Goal: Communication & Community: Answer question/provide support

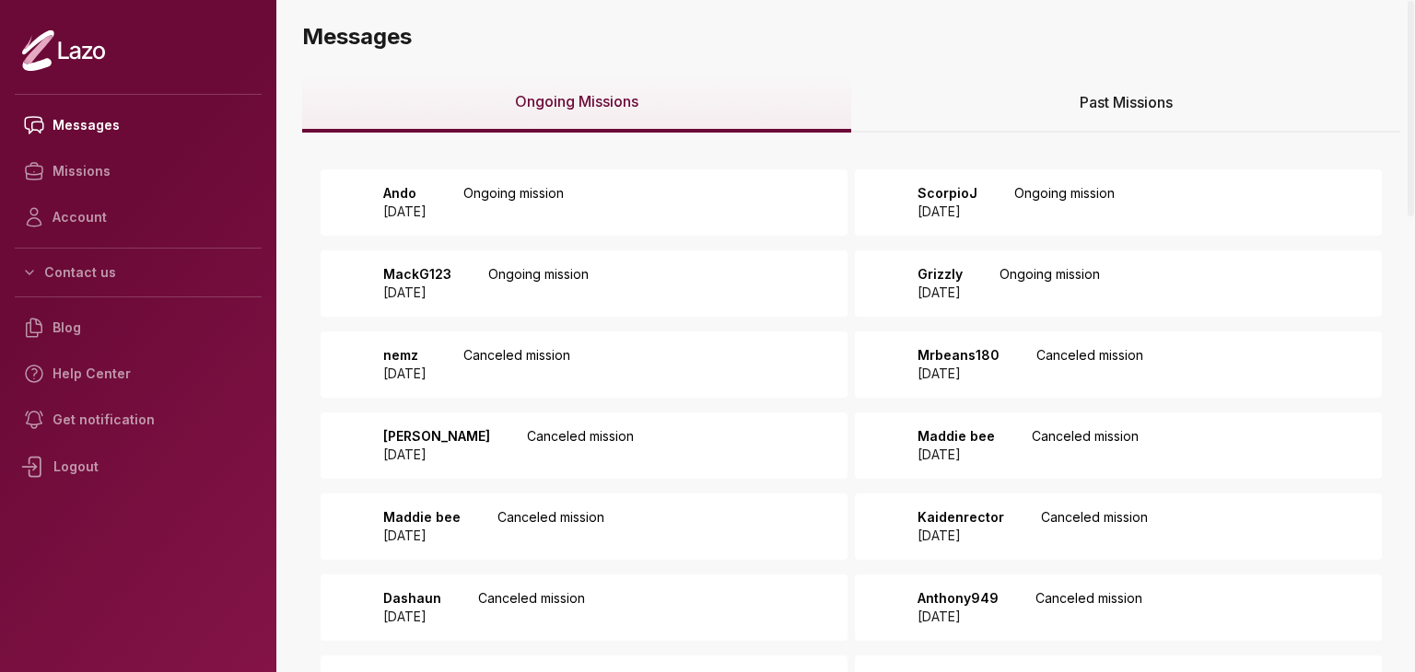
click at [648, 218] on div "Ando 2025 August 28 Ongoing mission" at bounding box center [584, 202] width 527 height 66
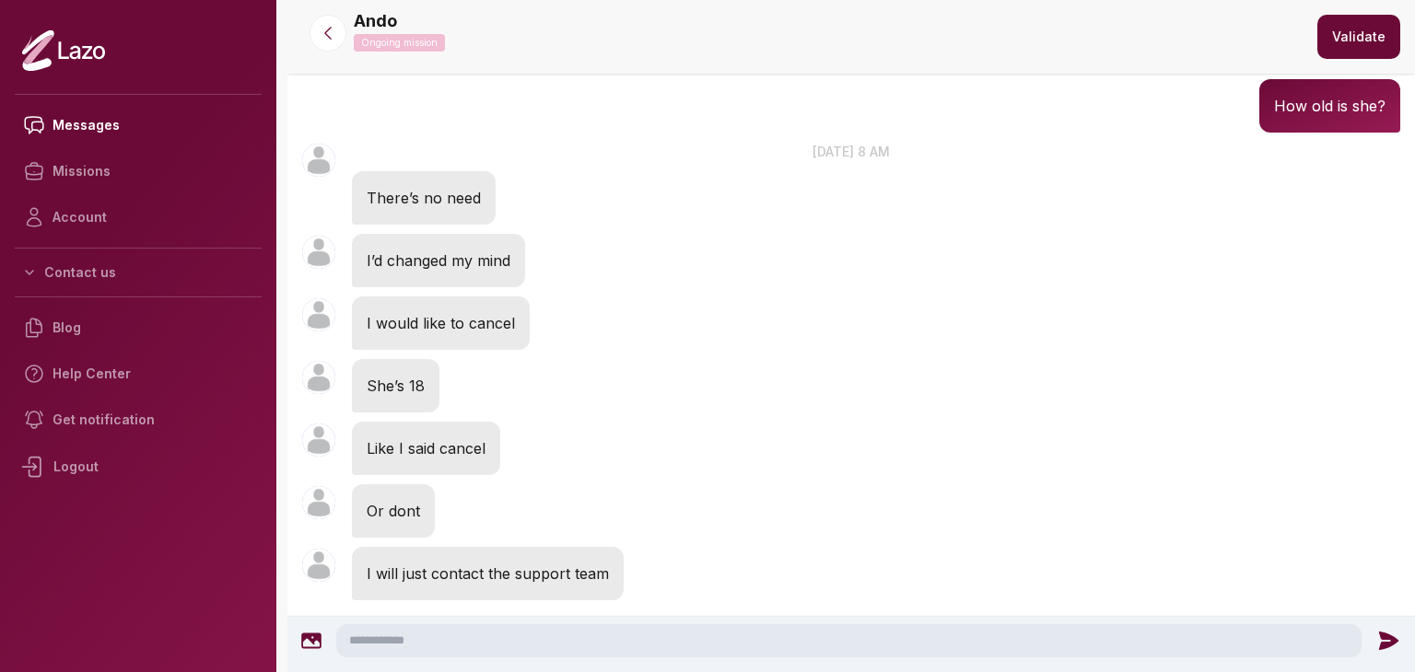
scroll to position [683, 0]
click at [326, 30] on icon at bounding box center [328, 34] width 6 height 12
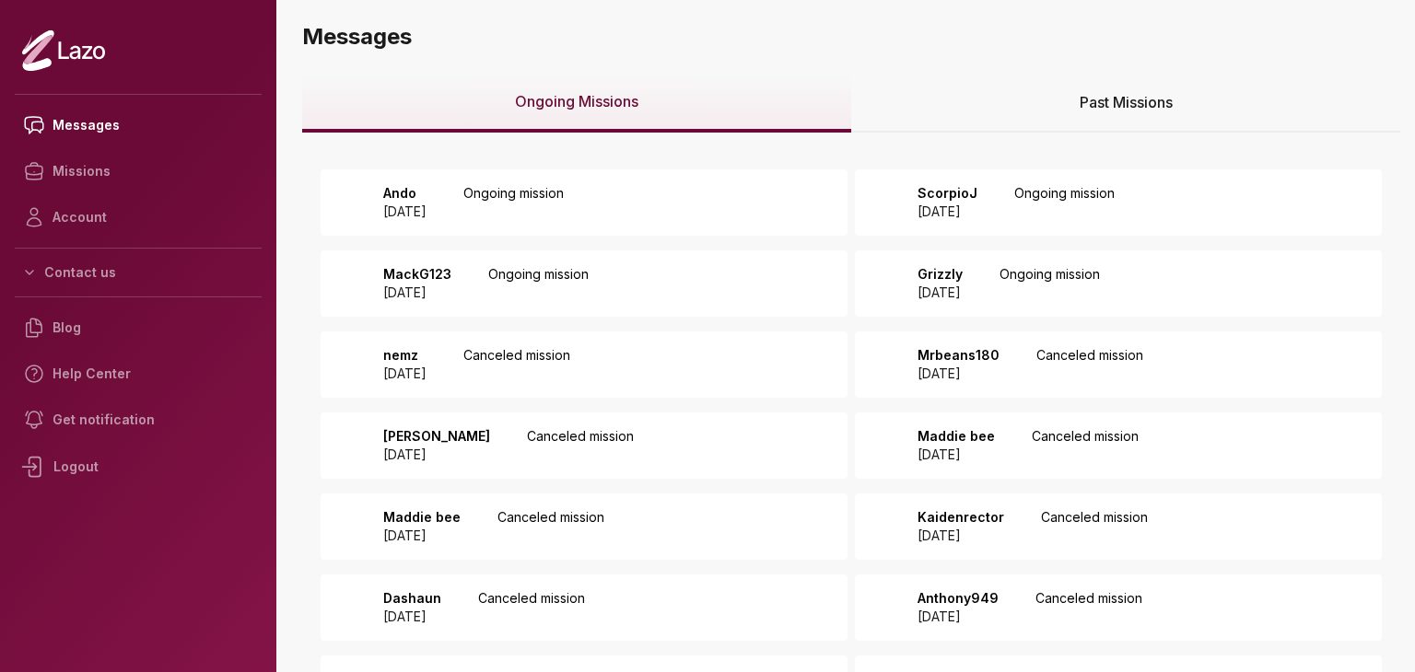
click at [1062, 196] on p "Ongoing mission" at bounding box center [1064, 202] width 100 height 37
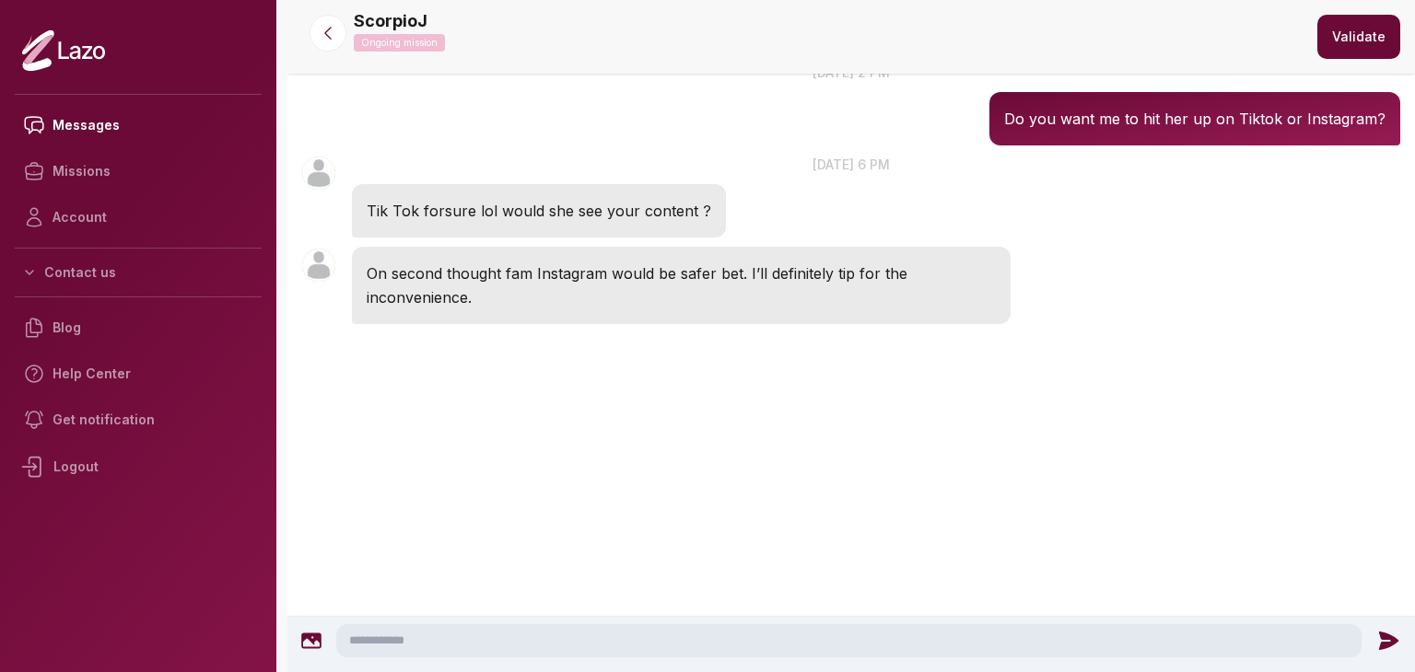
scroll to position [2364, 0]
click at [542, 625] on textarea at bounding box center [848, 641] width 1025 height 33
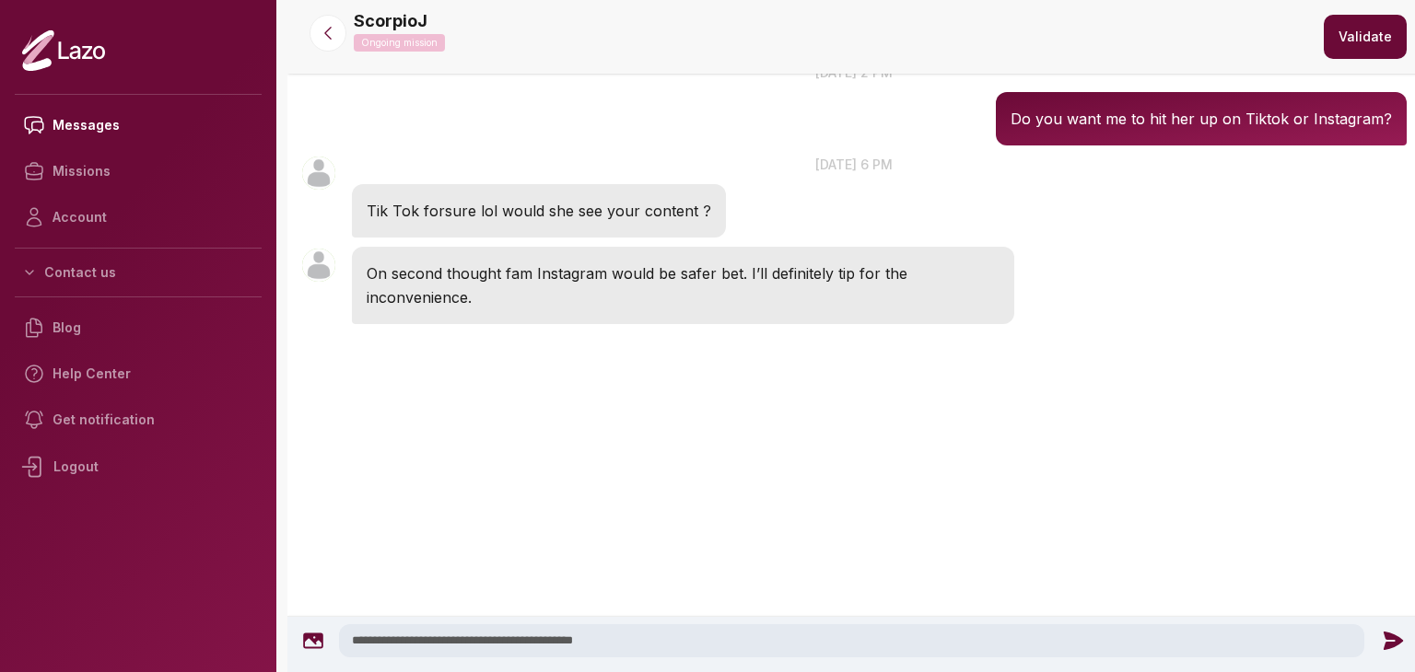
type textarea "**********"
click at [1381, 646] on icon at bounding box center [1393, 641] width 24 height 24
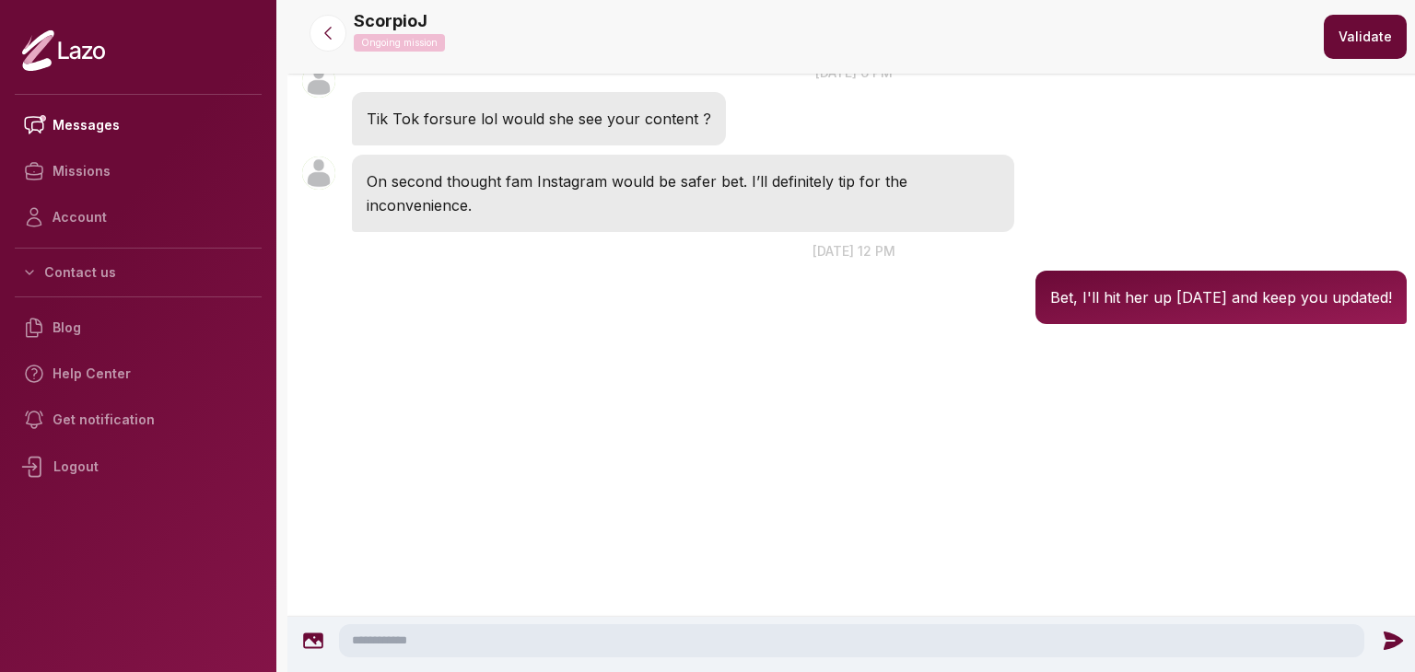
scroll to position [2119, 0]
click at [321, 27] on icon at bounding box center [328, 33] width 18 height 18
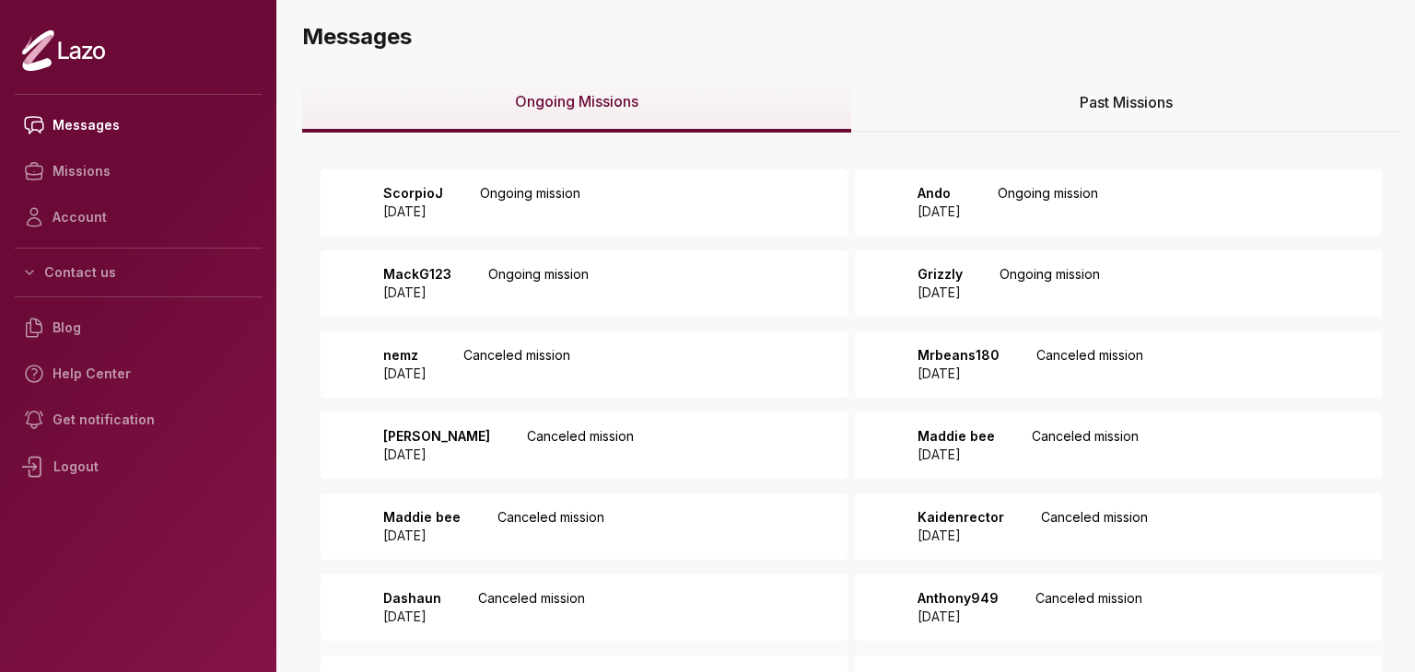
click at [803, 281] on div "MackG123 2025 August 25 Ongoing mission" at bounding box center [584, 284] width 527 height 66
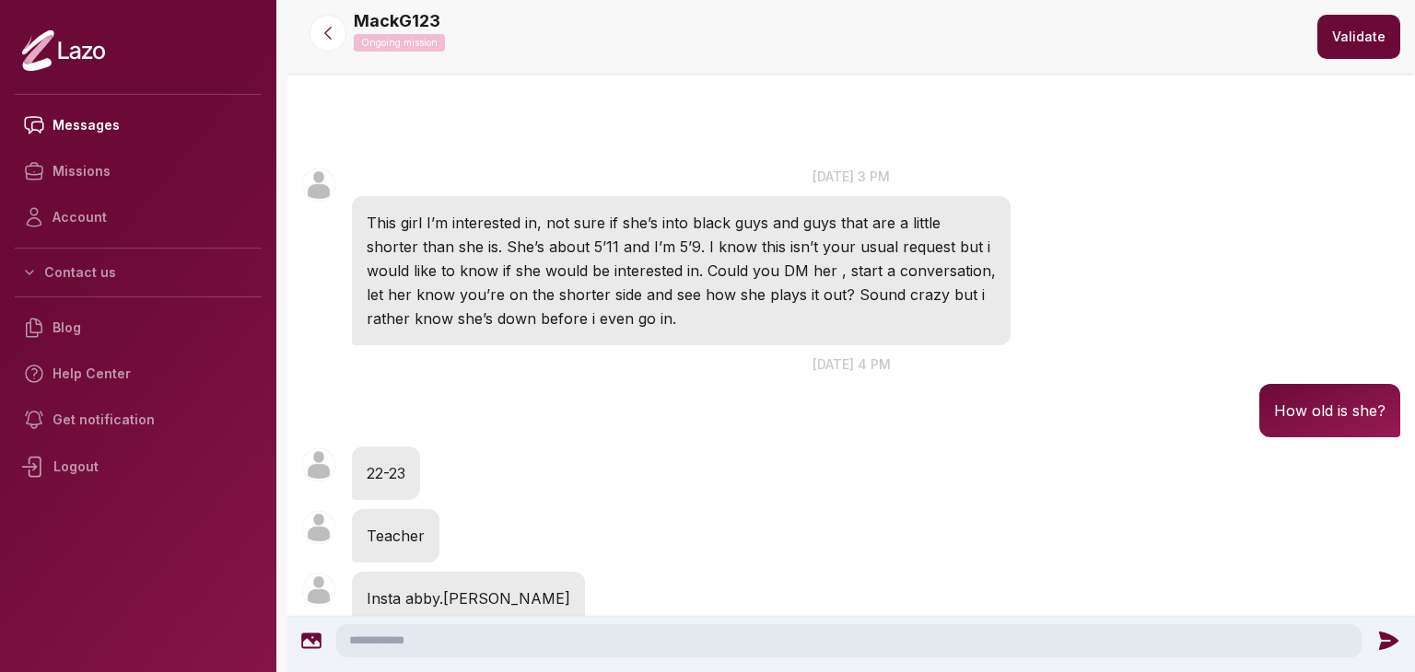
click at [1342, 47] on button "Validate" at bounding box center [1358, 37] width 83 height 44
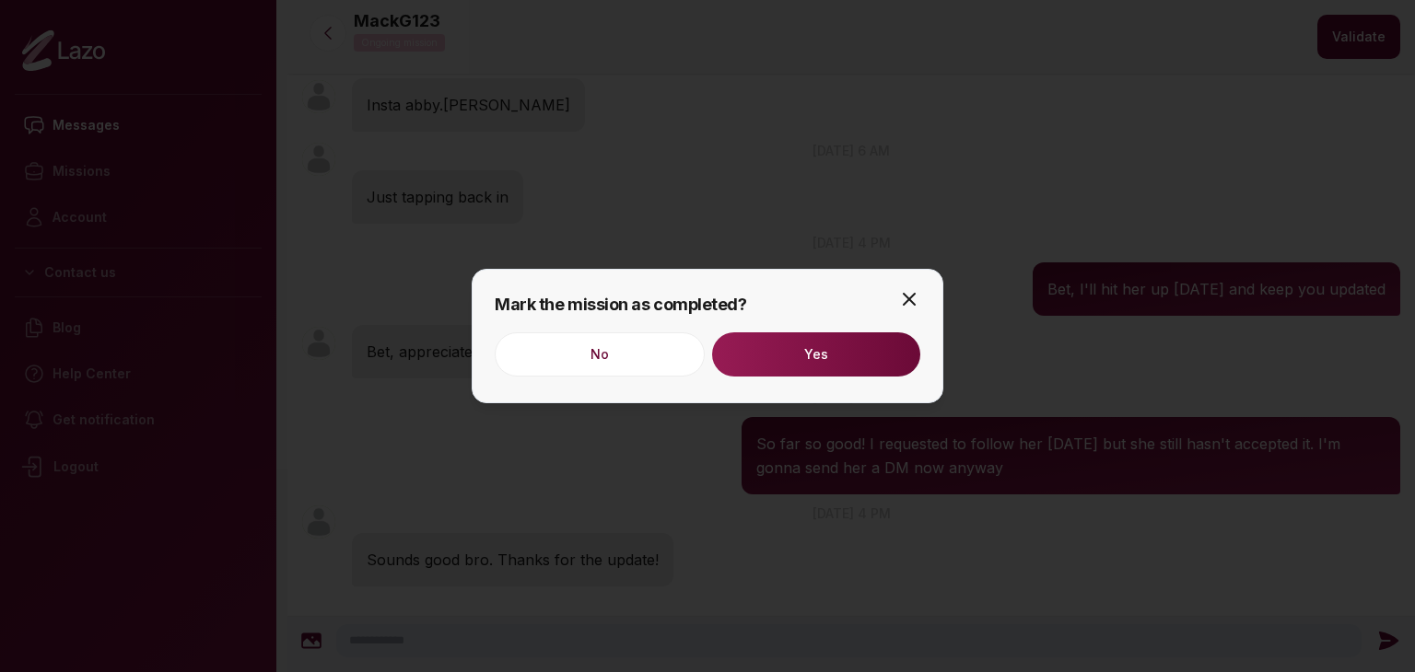
scroll to position [560, 0]
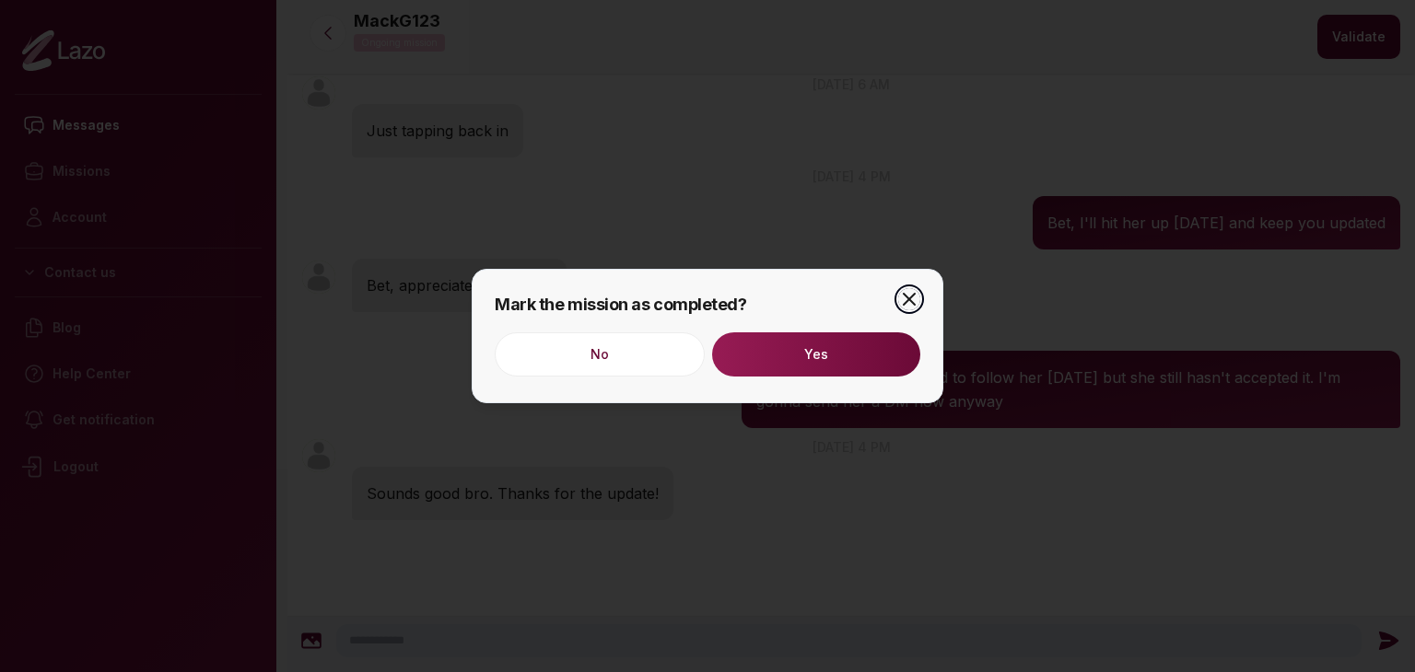
click at [909, 296] on icon "button" at bounding box center [909, 299] width 22 height 22
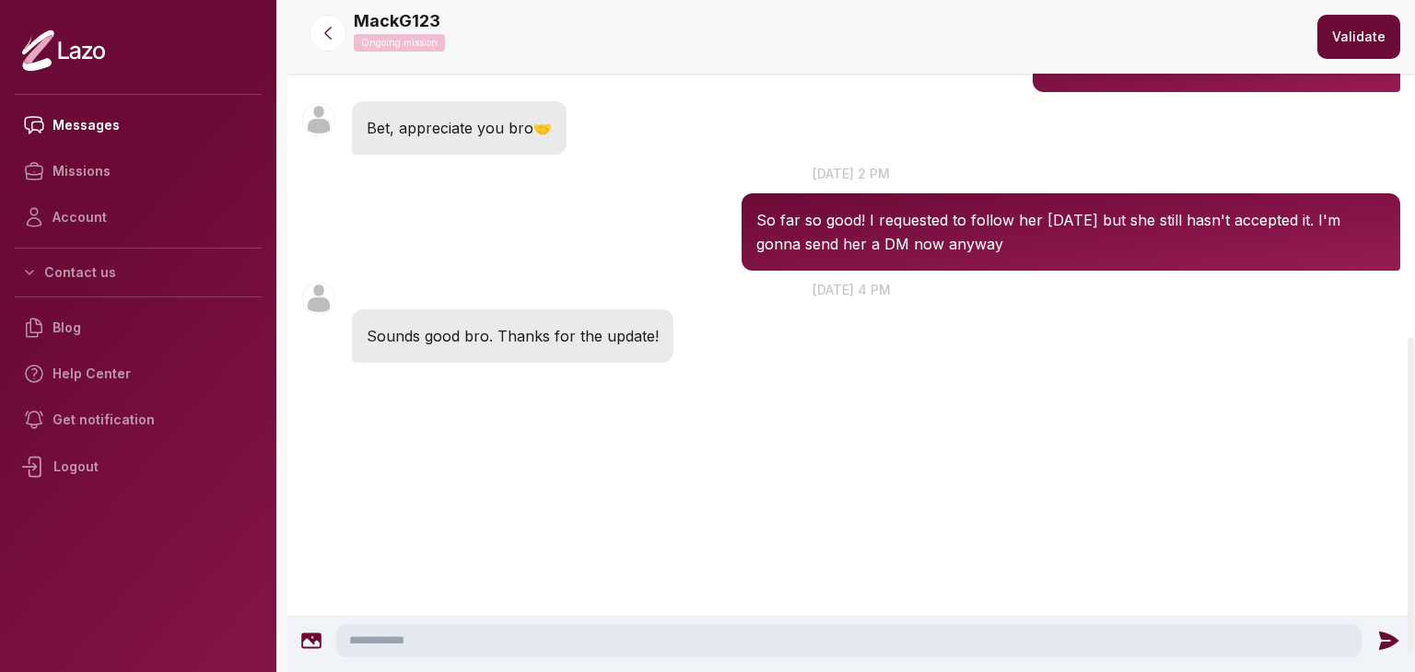
scroll to position [718, 0]
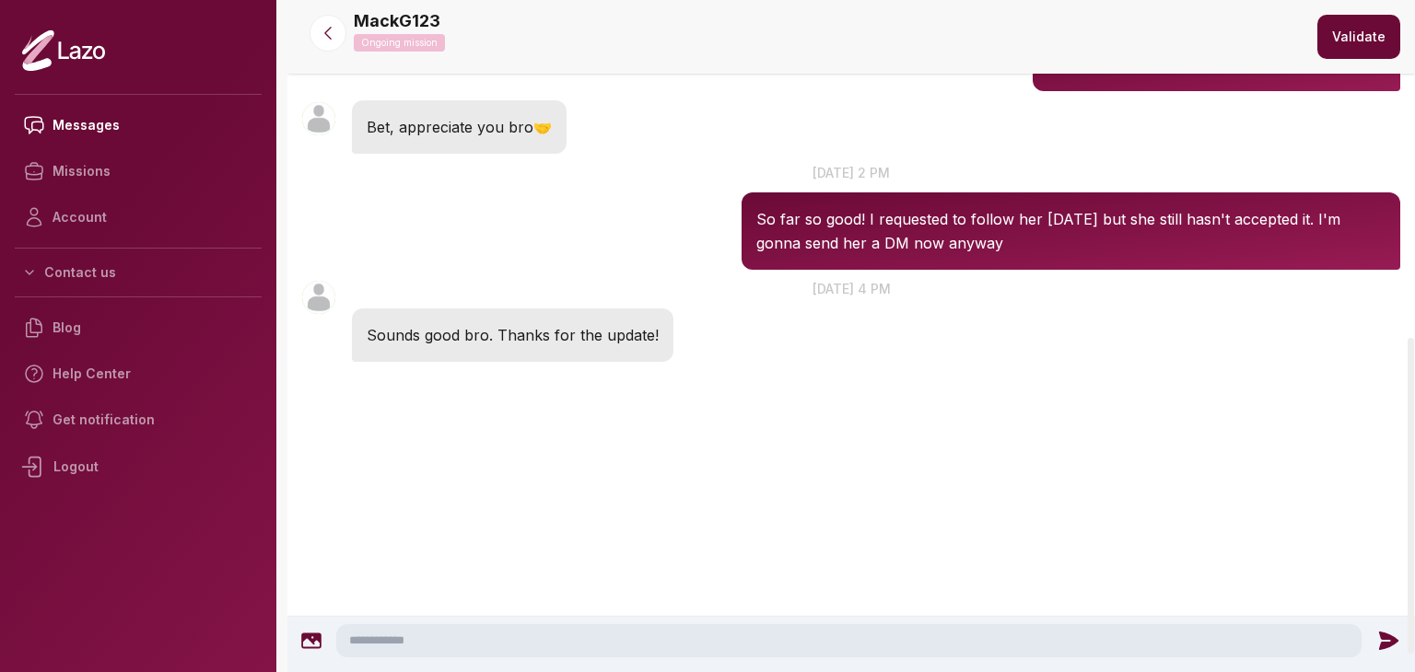
click at [500, 637] on textarea at bounding box center [848, 641] width 1025 height 33
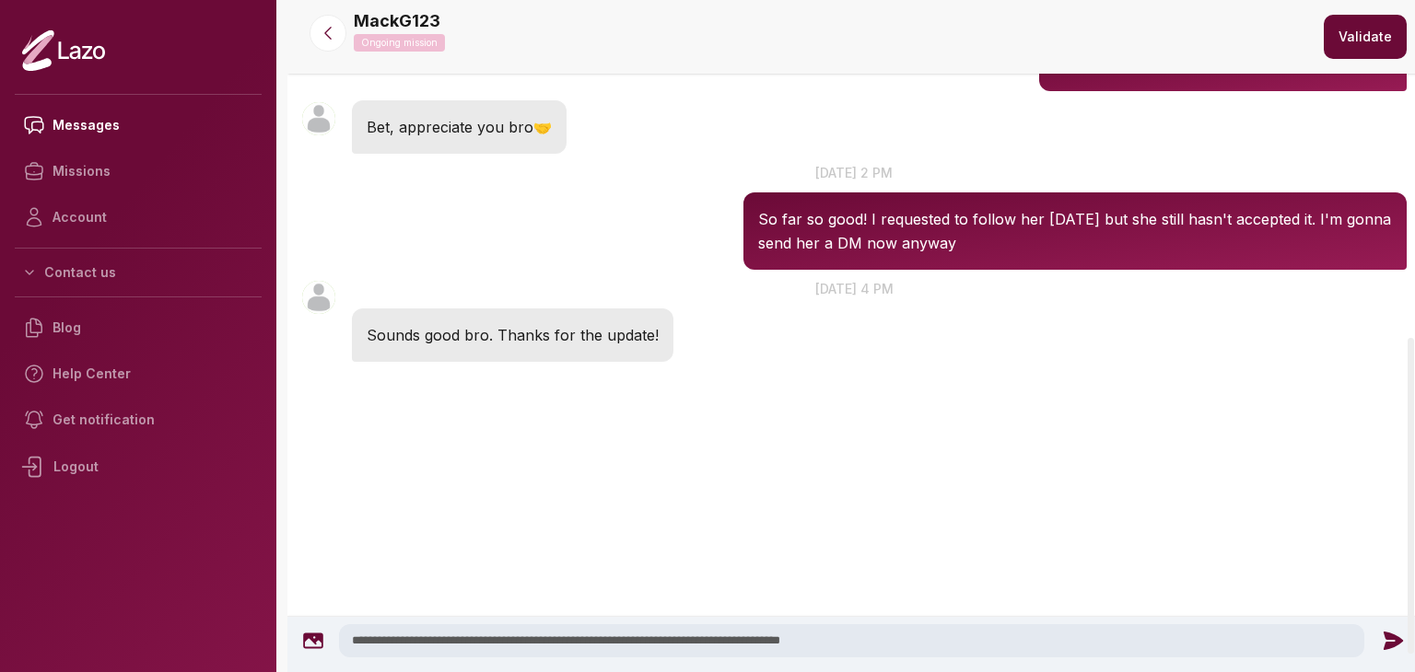
type textarea "**********"
click at [1385, 629] on icon at bounding box center [1393, 641] width 24 height 24
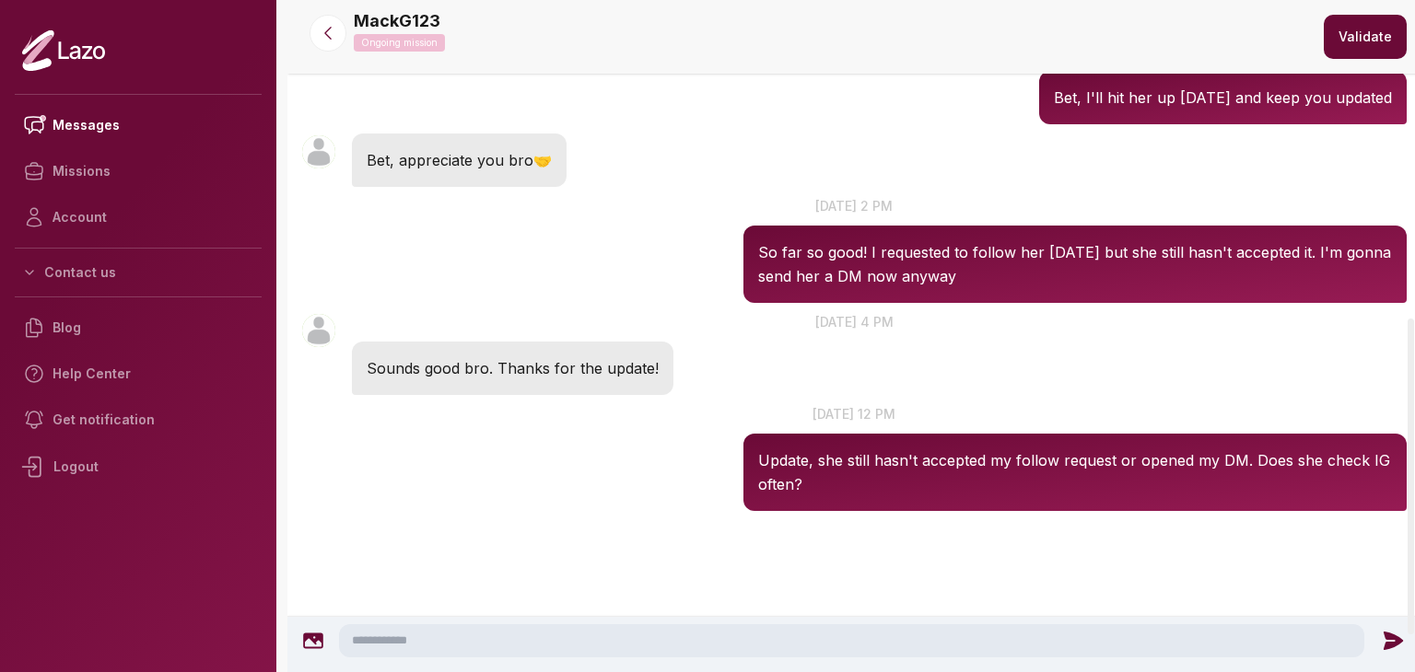
scroll to position [676, 0]
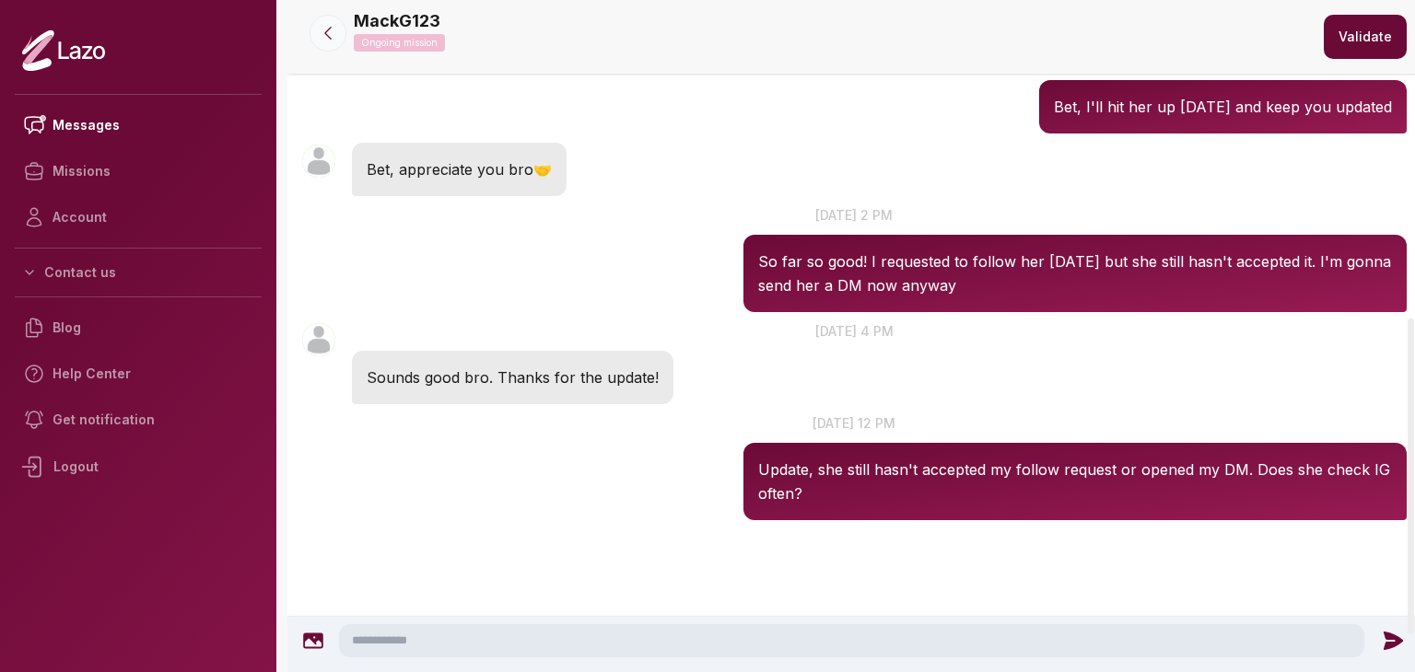
click at [324, 35] on icon at bounding box center [328, 33] width 18 height 18
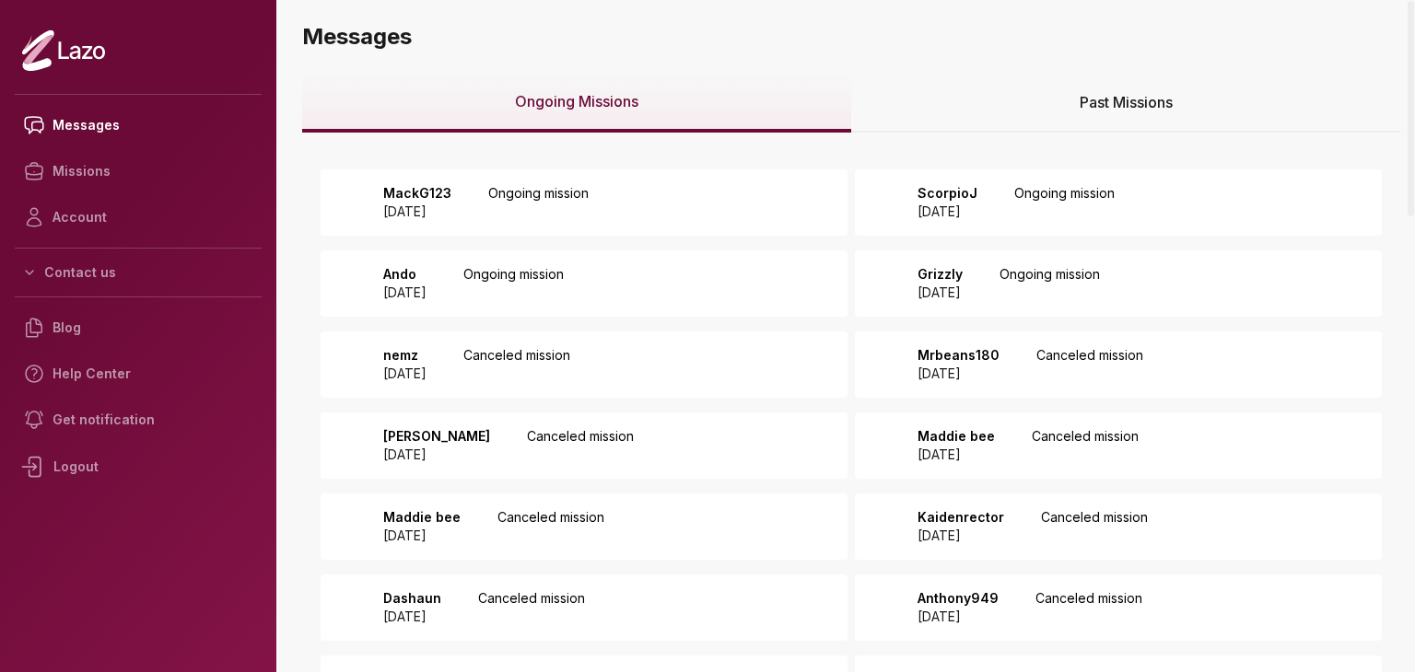
click at [1039, 285] on div "Grizzly 2025 August 26 Ongoing mission" at bounding box center [1002, 283] width 193 height 37
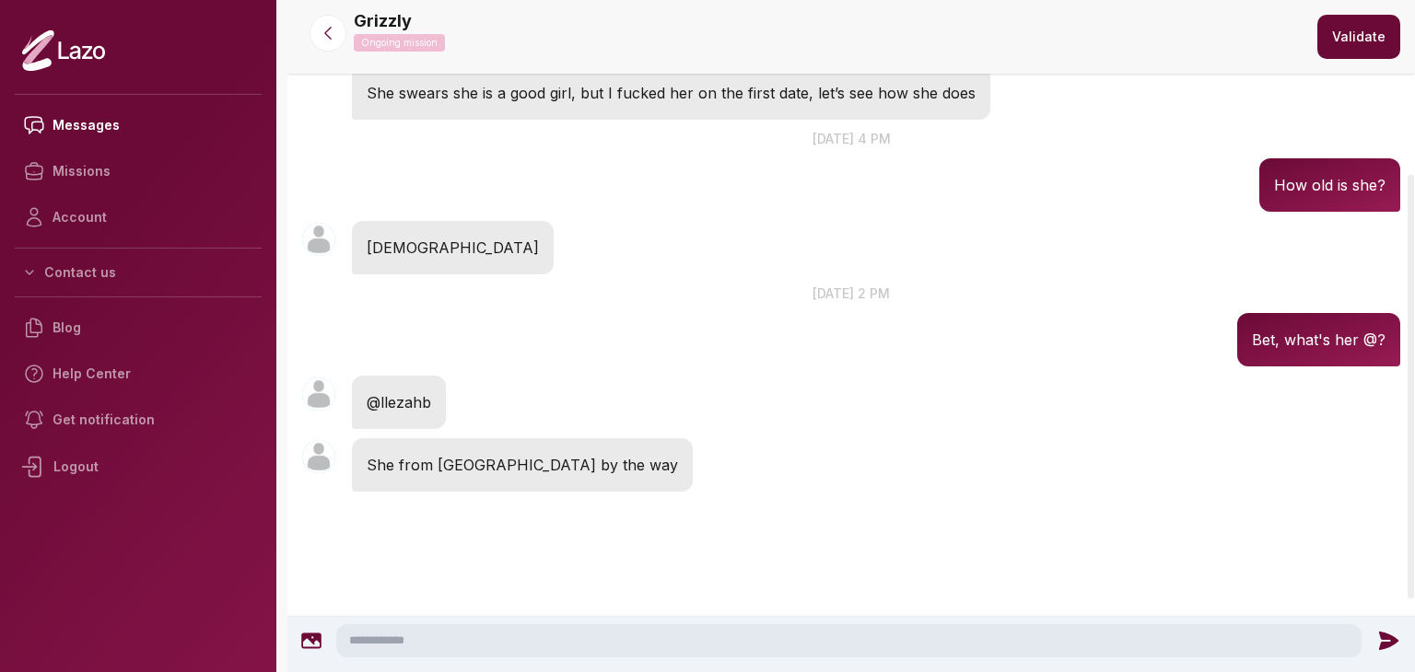
scroll to position [193, 0]
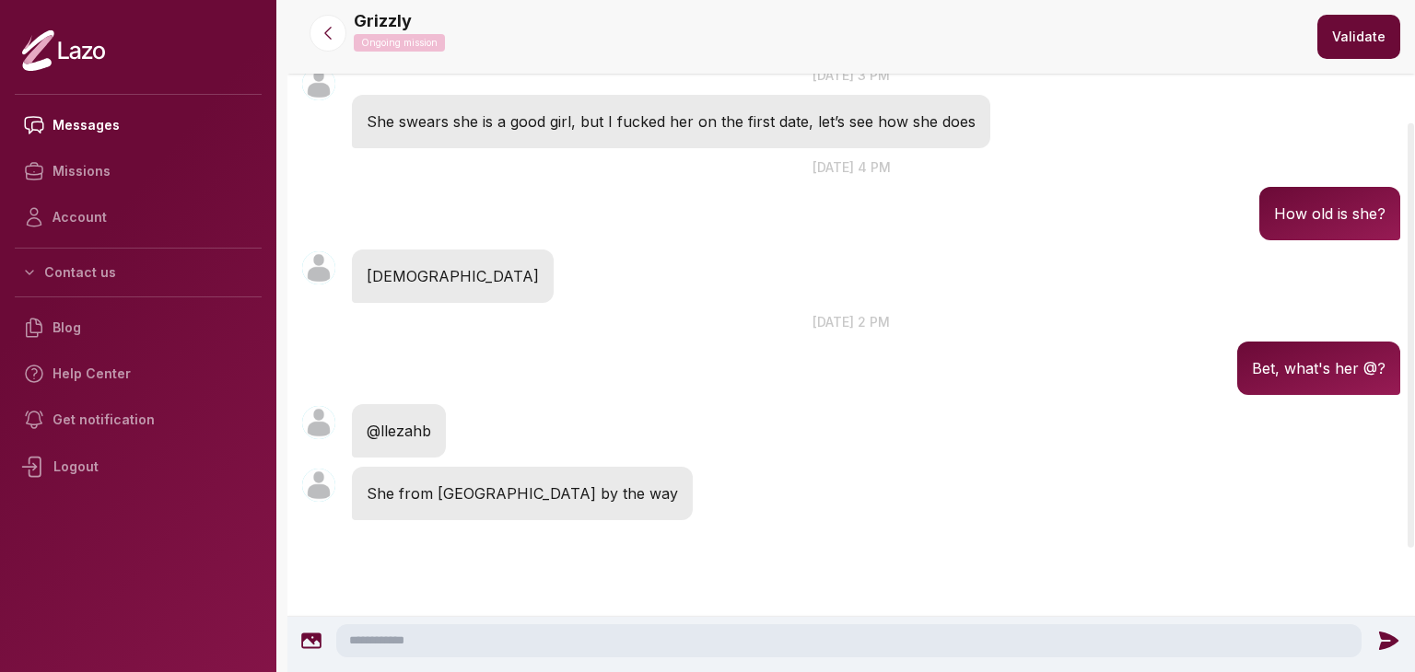
click at [687, 651] on textarea at bounding box center [848, 641] width 1025 height 33
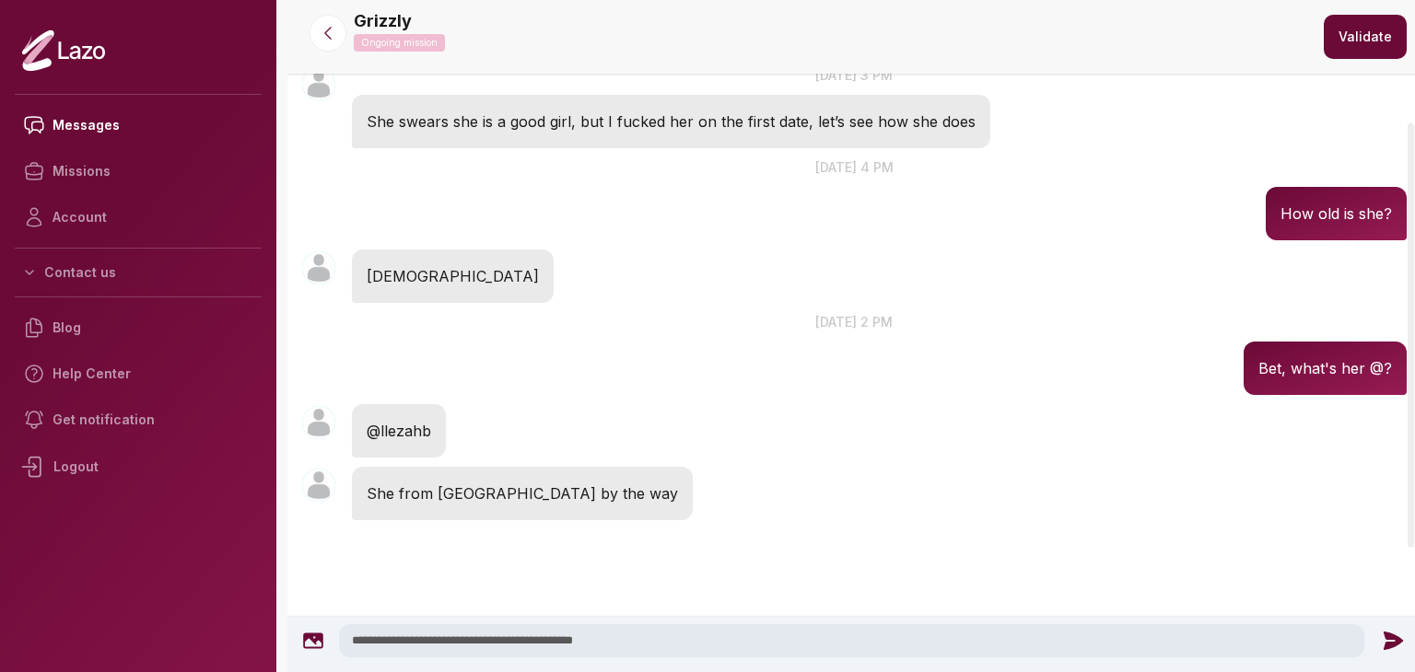
type textarea "**********"
click at [1388, 633] on icon at bounding box center [1393, 641] width 24 height 24
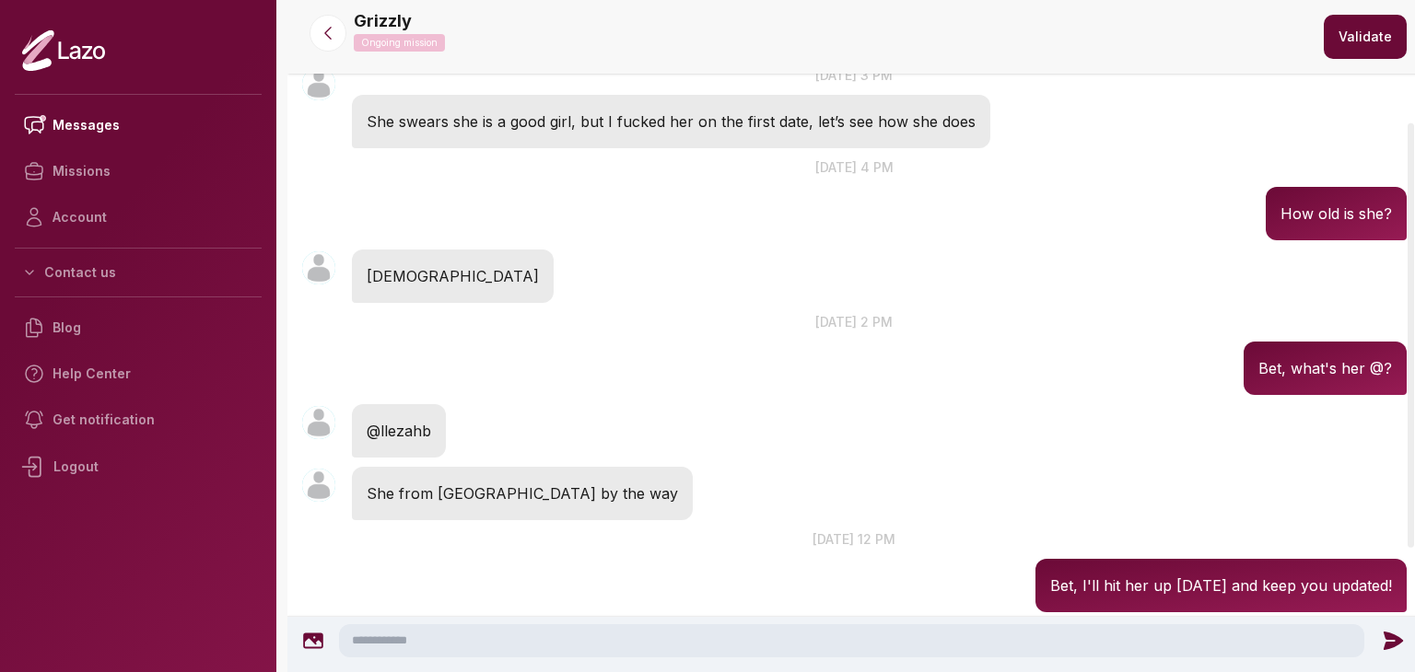
scroll to position [286, 0]
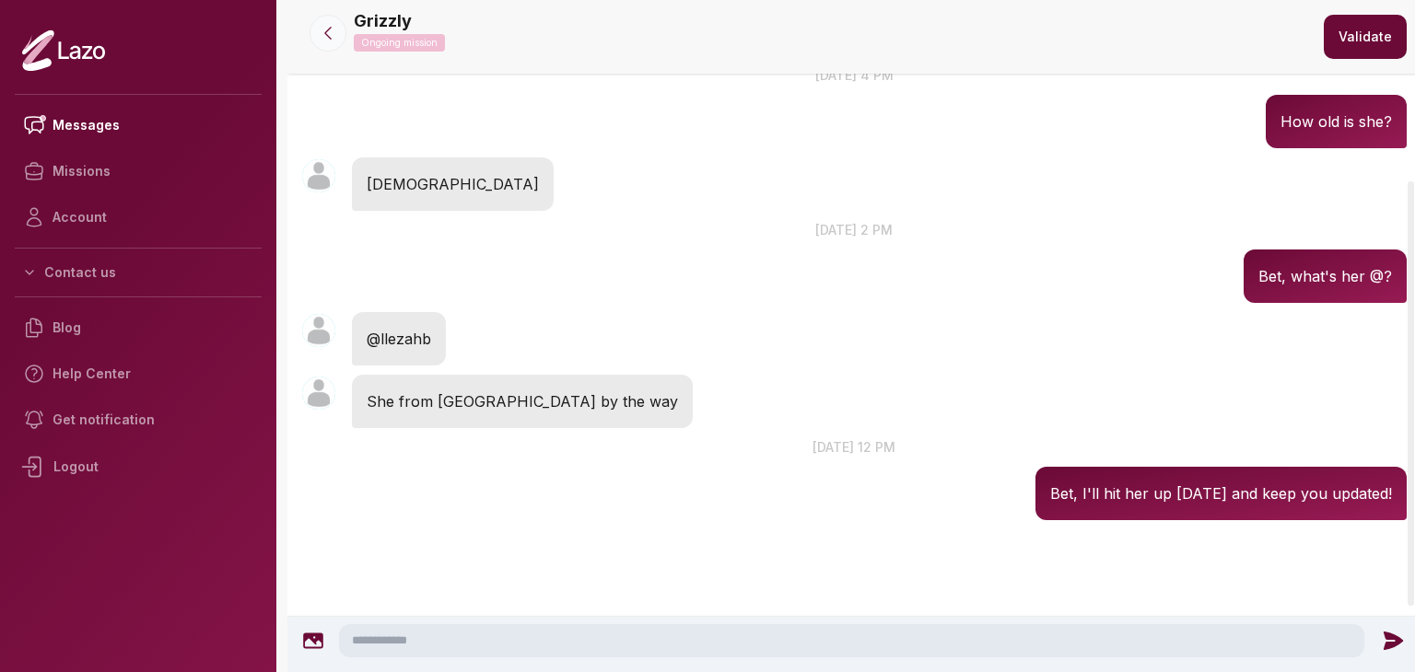
click at [324, 17] on button at bounding box center [327, 33] width 37 height 37
